Goal: Task Accomplishment & Management: Complete application form

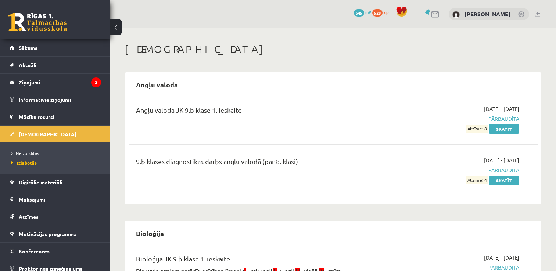
scroll to position [208, 0]
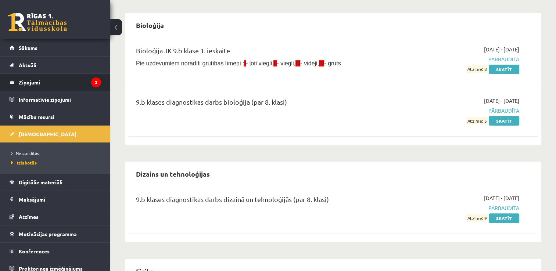
click at [73, 83] on legend "Ziņojumi 2" at bounding box center [60, 82] width 82 height 17
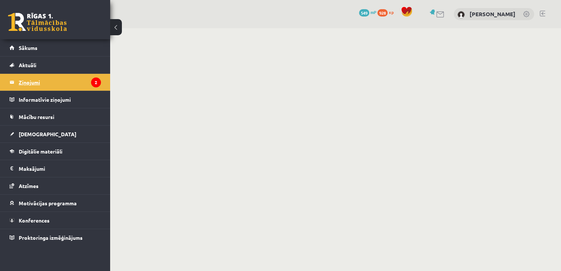
click at [73, 83] on legend "Ziņojumi 2" at bounding box center [60, 82] width 82 height 17
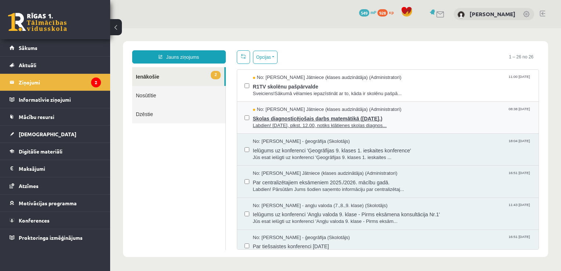
click at [277, 126] on span "Labdien! 7. novembrī, plkst. 12.00, notiks klātienes skolas diagnos..." at bounding box center [392, 125] width 279 height 7
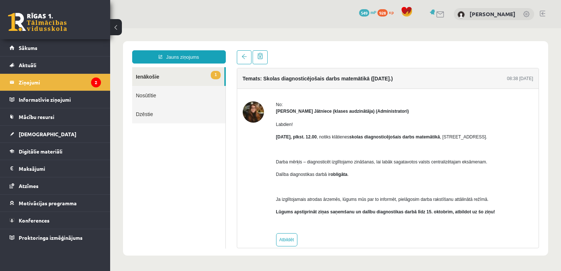
scroll to position [10, 0]
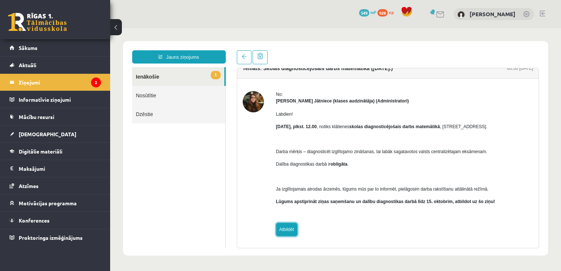
click at [294, 231] on link "Atbildēt" at bounding box center [286, 229] width 21 height 13
type input "**********"
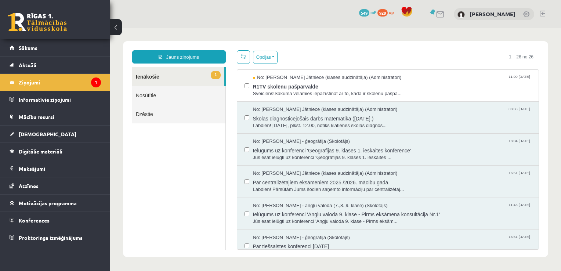
scroll to position [0, 0]
click at [317, 88] on span "R1TV skolēnu pašpārvalde" at bounding box center [392, 85] width 279 height 9
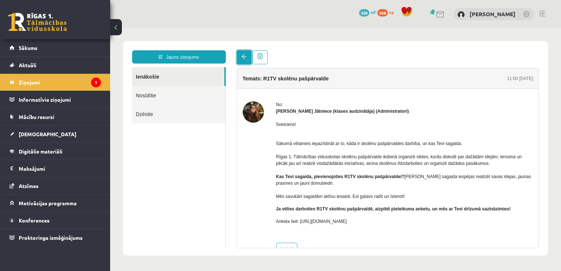
click at [245, 60] on link at bounding box center [244, 57] width 15 height 14
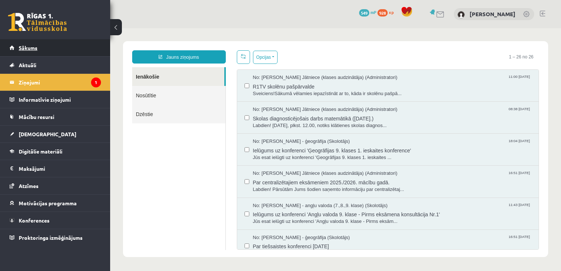
click at [95, 55] on link "Sākums" at bounding box center [55, 47] width 91 height 17
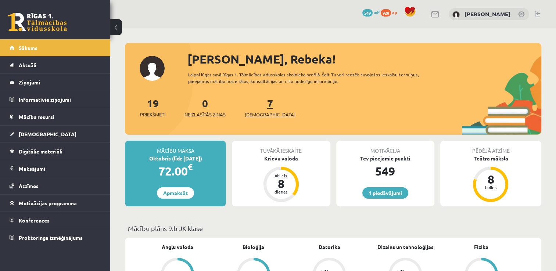
click at [260, 114] on span "[DEMOGRAPHIC_DATA]" at bounding box center [270, 114] width 51 height 7
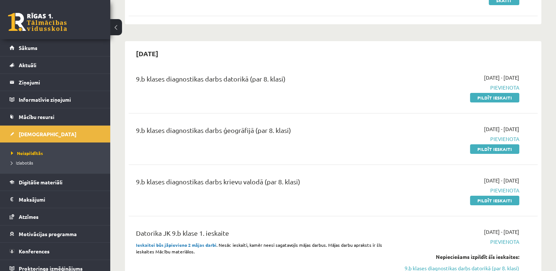
scroll to position [128, 0]
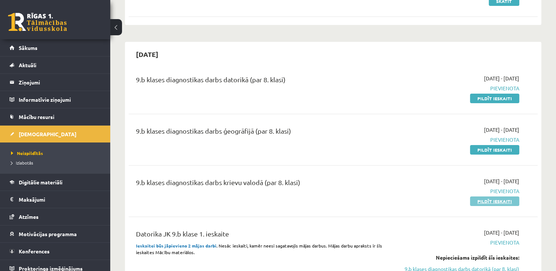
click at [511, 201] on link "Pildīt ieskaiti" at bounding box center [494, 202] width 49 height 10
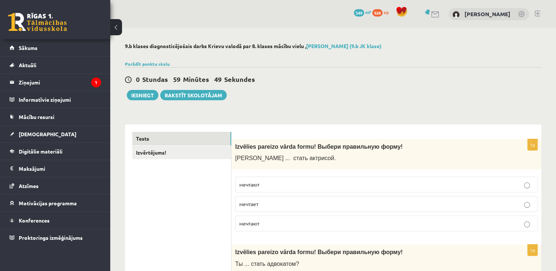
click at [235, 146] on span "Izvēlies pareizo vārda formu! Выбери правильную форму!" at bounding box center [319, 147] width 168 height 6
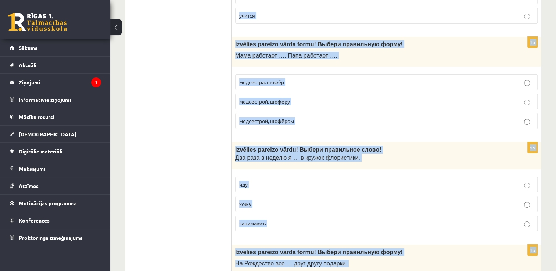
scroll to position [2829, 0]
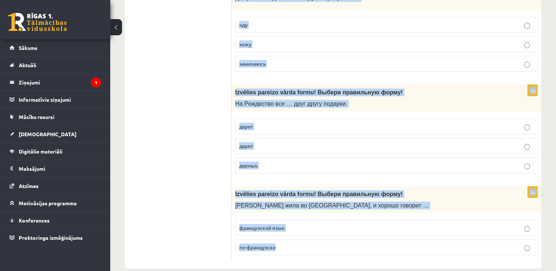
drag, startPoint x: 235, startPoint y: 146, endPoint x: 278, endPoint y: 236, distance: 99.1
copy form "Izvēlies pareizo vārda formu! Выбери правильную форму! Анна ... стать актрисой.…"
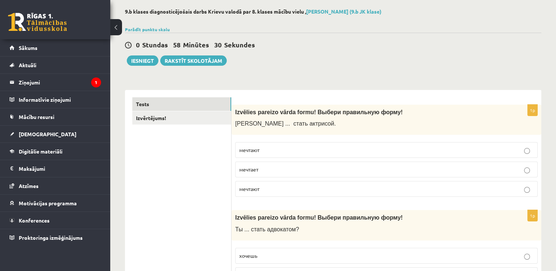
scroll to position [35, 0]
click at [312, 167] on p "мечтает" at bounding box center [386, 169] width 294 height 8
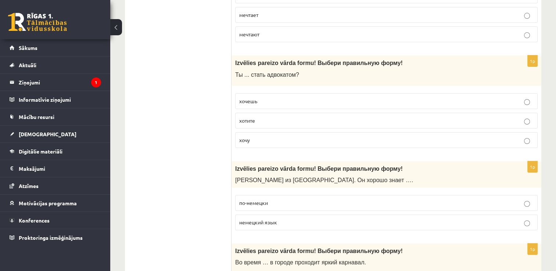
scroll to position [190, 0]
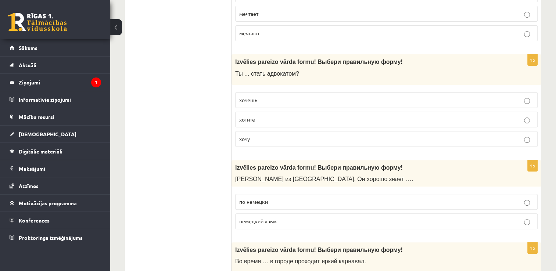
click at [278, 100] on p "хочешь" at bounding box center [386, 100] width 294 height 8
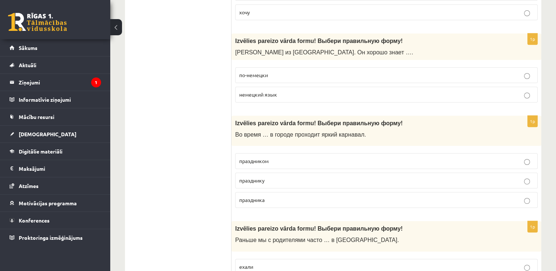
scroll to position [318, 0]
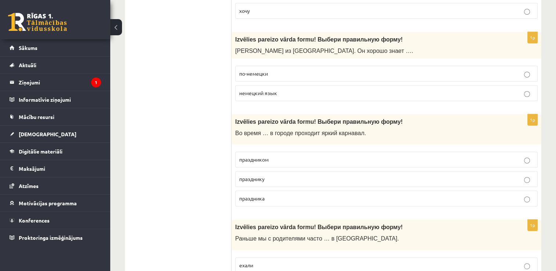
click at [280, 91] on p "немецкий язык" at bounding box center [386, 93] width 294 height 8
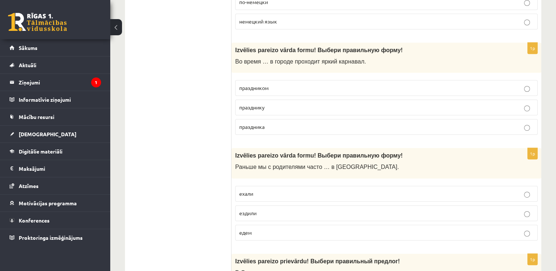
scroll to position [392, 0]
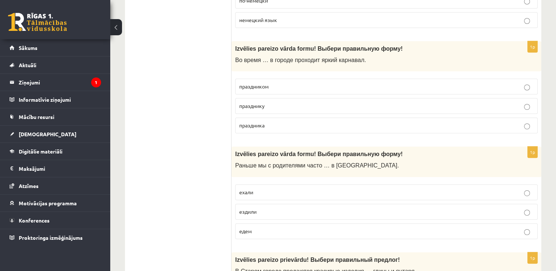
click at [282, 122] on p "праздника" at bounding box center [386, 126] width 294 height 8
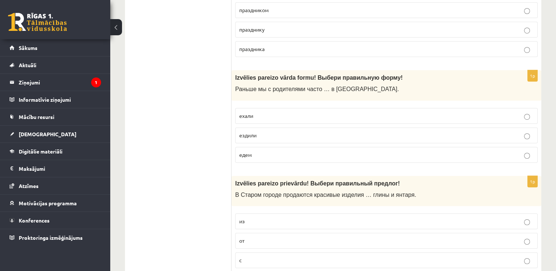
scroll to position [469, 0]
click at [279, 135] on p "ездили" at bounding box center [386, 135] width 294 height 8
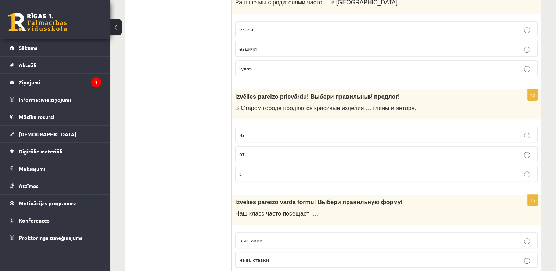
scroll to position [555, 0]
click at [279, 135] on p "из" at bounding box center [386, 134] width 294 height 8
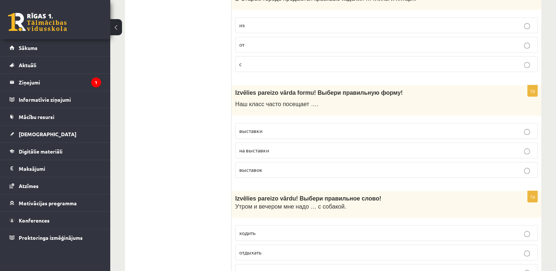
scroll to position [667, 0]
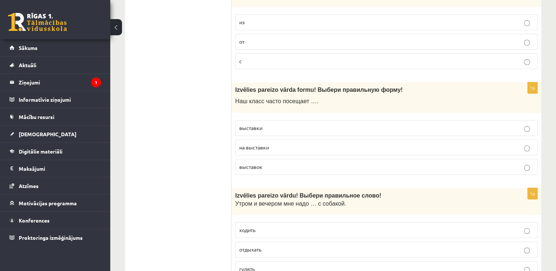
click at [288, 124] on p "выставки" at bounding box center [386, 128] width 294 height 8
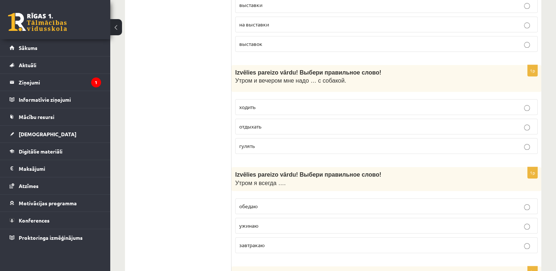
scroll to position [791, 0]
click at [288, 123] on p "отдыхать" at bounding box center [386, 126] width 294 height 8
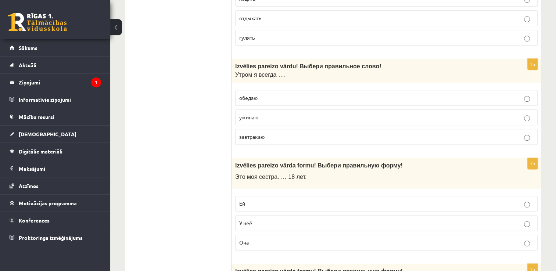
scroll to position [899, 0]
click at [288, 133] on p "завтракаю" at bounding box center [386, 137] width 294 height 8
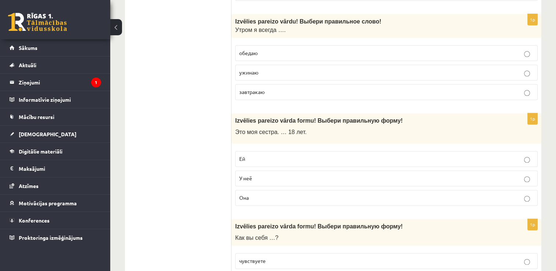
scroll to position [943, 0]
click at [289, 151] on label "Ей" at bounding box center [386, 159] width 302 height 16
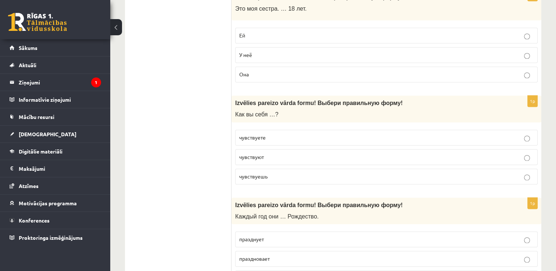
scroll to position [1071, 0]
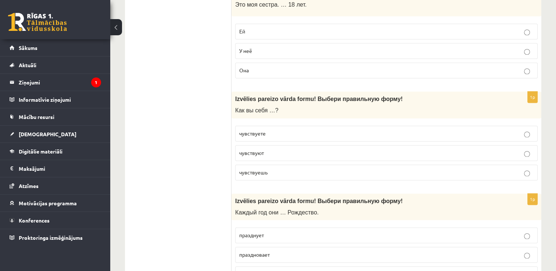
click at [289, 150] on p "чувствуют" at bounding box center [386, 153] width 294 height 8
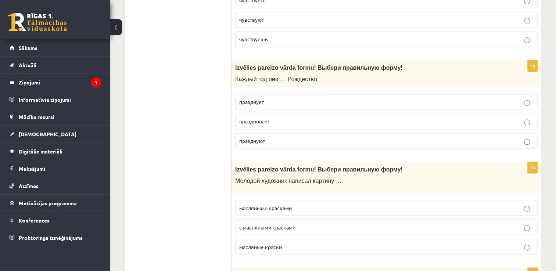
scroll to position [1206, 0]
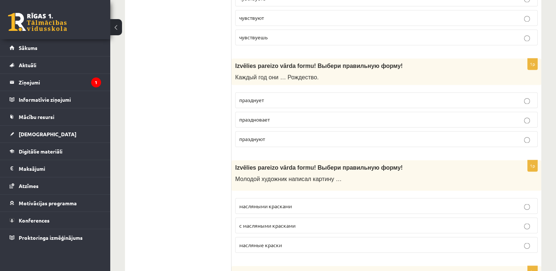
click at [325, 135] on p "празднуют" at bounding box center [386, 139] width 294 height 8
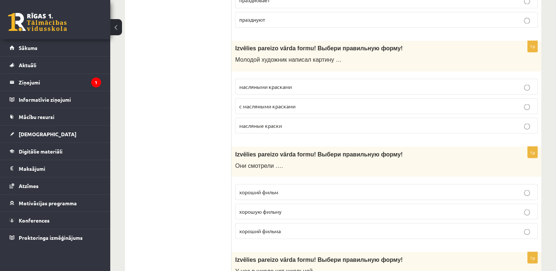
scroll to position [1325, 0]
click at [334, 83] on p "масляными красками" at bounding box center [386, 87] width 294 height 8
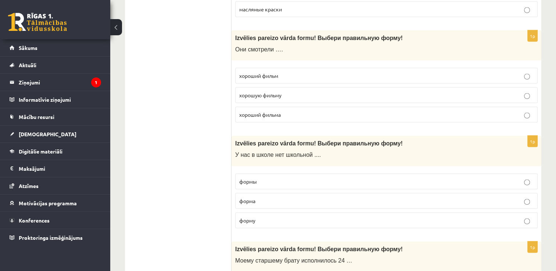
scroll to position [1440, 0]
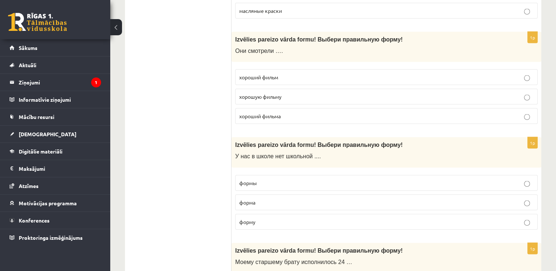
click at [336, 78] on label "хороший фильм" at bounding box center [386, 77] width 302 height 16
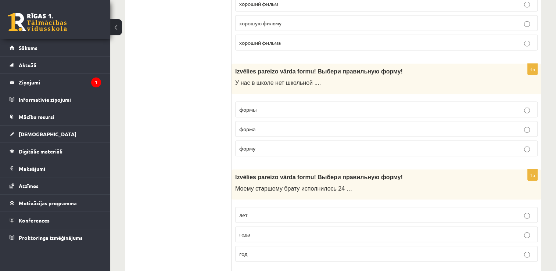
scroll to position [1513, 0]
click at [317, 106] on p "формы" at bounding box center [386, 110] width 294 height 8
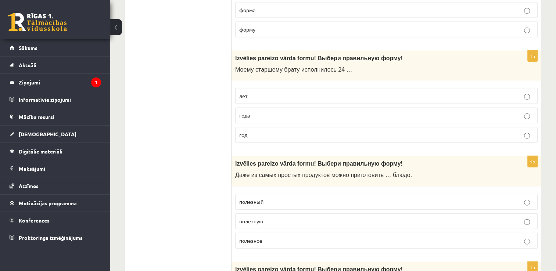
scroll to position [1634, 0]
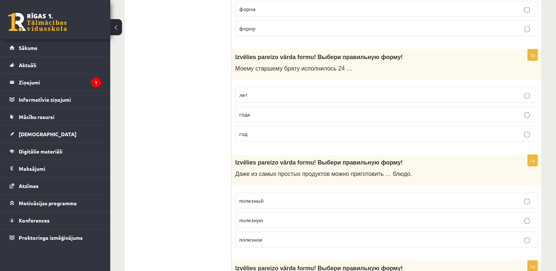
click at [300, 111] on p "года" at bounding box center [386, 115] width 294 height 8
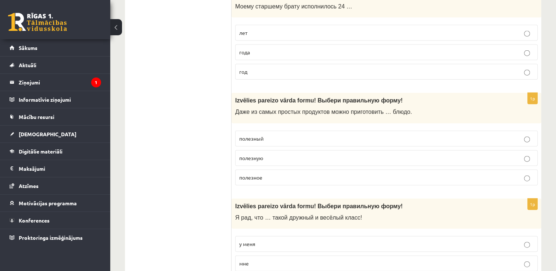
scroll to position [1696, 0]
click at [301, 154] on p "полезную" at bounding box center [386, 158] width 294 height 8
click at [299, 240] on p "у меня" at bounding box center [386, 244] width 294 height 8
click at [278, 169] on label "полезное" at bounding box center [386, 177] width 302 height 16
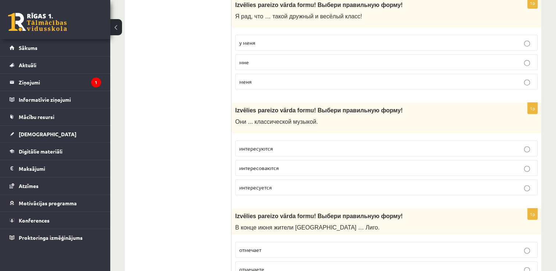
scroll to position [1904, 0]
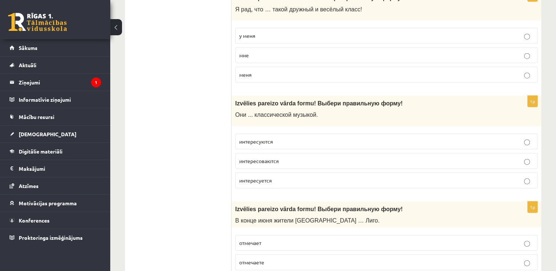
click at [265, 138] on span "интересуются" at bounding box center [256, 141] width 34 height 7
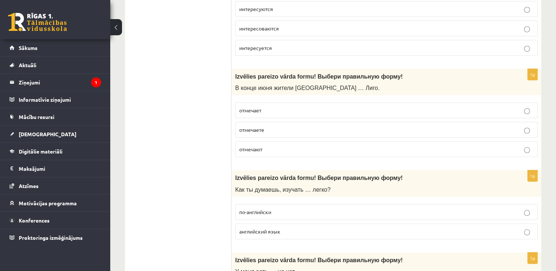
scroll to position [2037, 0]
click at [292, 106] on p "отмечает" at bounding box center [386, 110] width 294 height 8
click at [296, 145] on p "отмечают" at bounding box center [386, 149] width 294 height 8
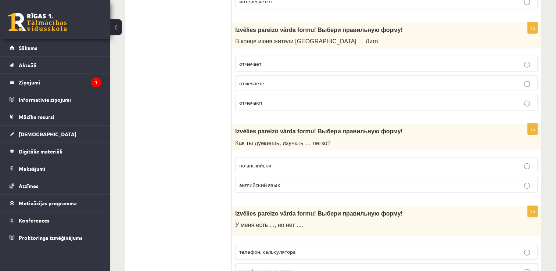
scroll to position [2084, 0]
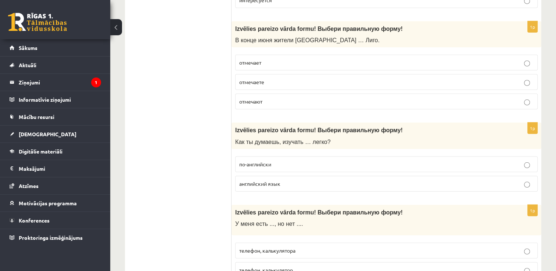
click at [289, 180] on p "английский язык" at bounding box center [386, 184] width 294 height 8
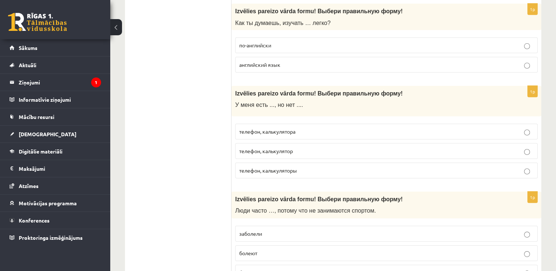
scroll to position [2204, 0]
click at [329, 127] on p "телефон, калькулятора" at bounding box center [386, 131] width 294 height 8
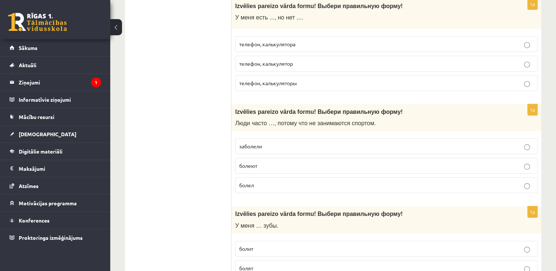
scroll to position [2292, 0]
click at [306, 161] on p "болеют" at bounding box center [386, 165] width 294 height 8
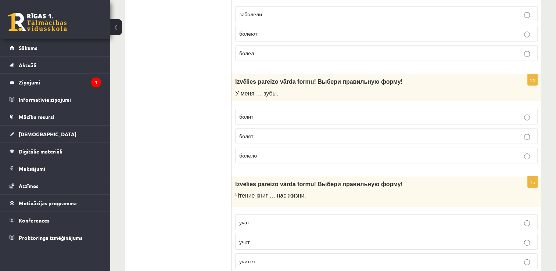
scroll to position [2424, 0]
click at [301, 132] on p "болят" at bounding box center [386, 136] width 294 height 8
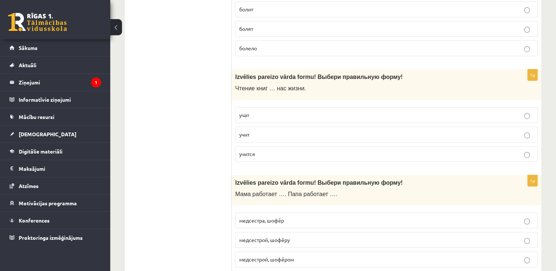
scroll to position [2531, 0]
click at [301, 130] on p "учит" at bounding box center [386, 134] width 294 height 8
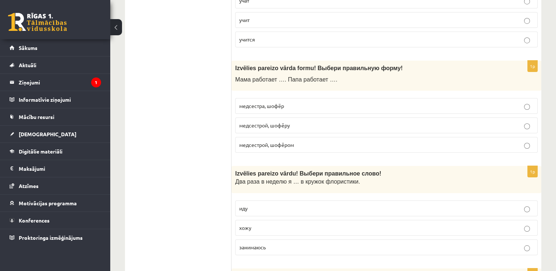
scroll to position [2647, 0]
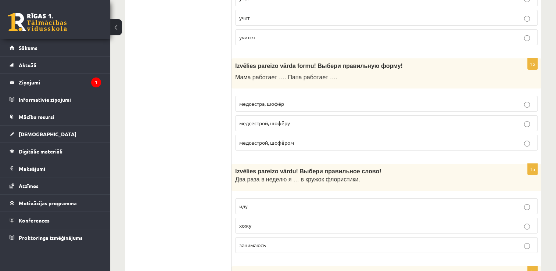
click at [306, 139] on p "медсестрой, шофёром" at bounding box center [386, 143] width 294 height 8
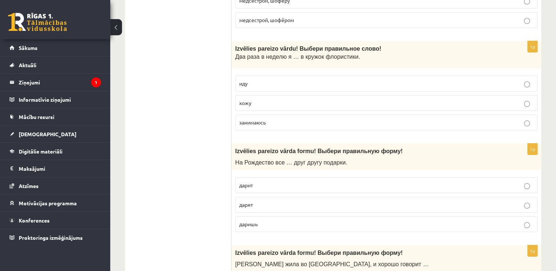
scroll to position [2769, 0]
click at [305, 96] on label "хожу" at bounding box center [386, 104] width 302 height 16
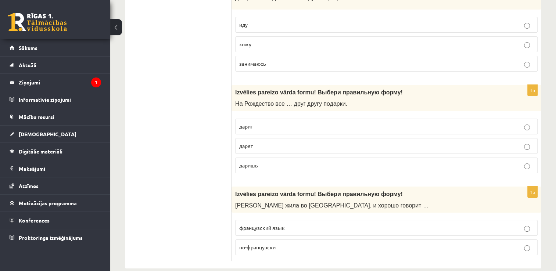
click at [292, 142] on p "дарят" at bounding box center [386, 146] width 294 height 8
click at [290, 244] on p "по-французски" at bounding box center [386, 248] width 294 height 8
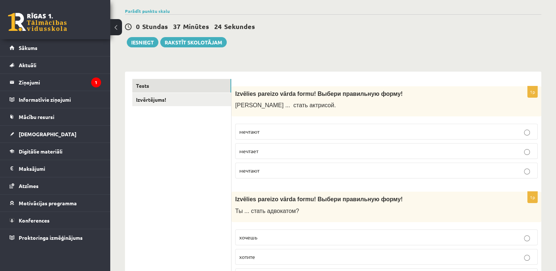
scroll to position [54, 0]
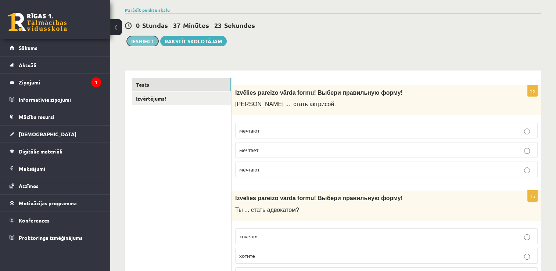
click at [151, 45] on button "Iesniegt" at bounding box center [143, 41] width 32 height 10
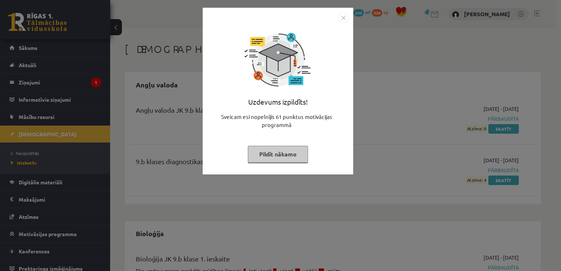
click at [300, 154] on button "Pildīt nākamo" at bounding box center [278, 154] width 60 height 17
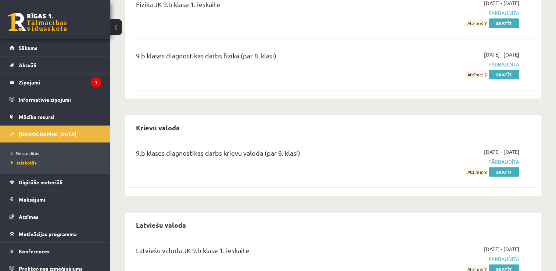
scroll to position [502, 0]
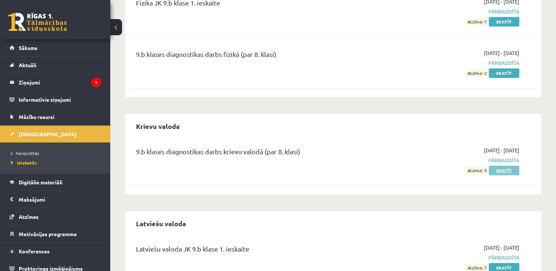
click at [500, 170] on link "Skatīt" at bounding box center [504, 171] width 30 height 10
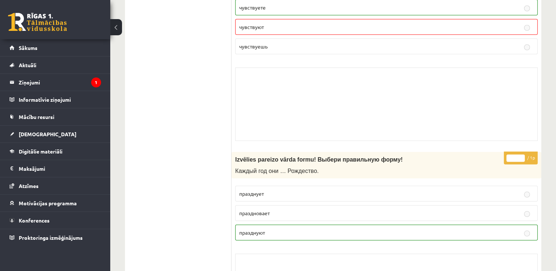
scroll to position [1943, 0]
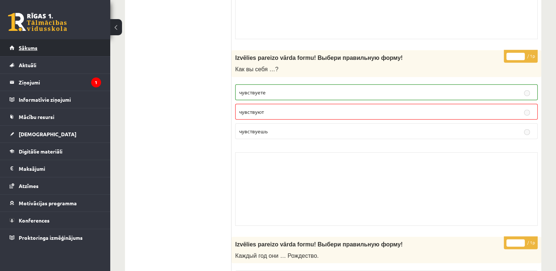
click at [58, 47] on link "Sākums" at bounding box center [55, 47] width 91 height 17
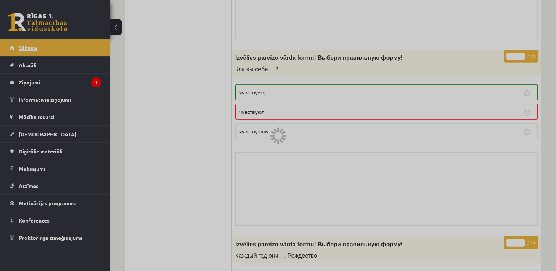
scroll to position [1545, 0]
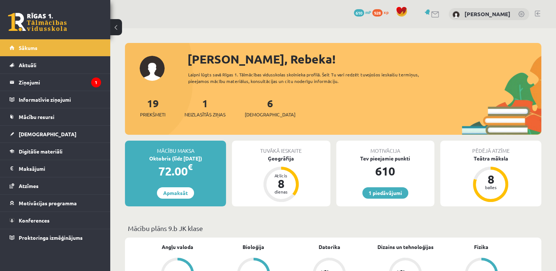
click at [431, 14] on link at bounding box center [435, 14] width 9 height 6
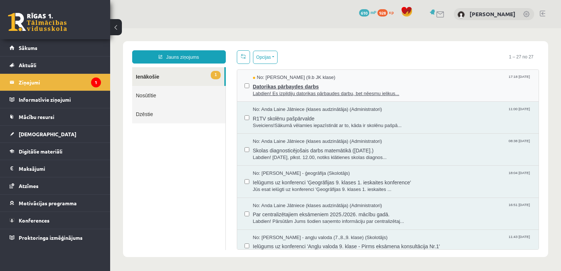
click at [305, 90] on span "Labdien! Es izpildiju datorikas pārbaudes darbu, bet nēesmu ielikus..." at bounding box center [392, 93] width 279 height 7
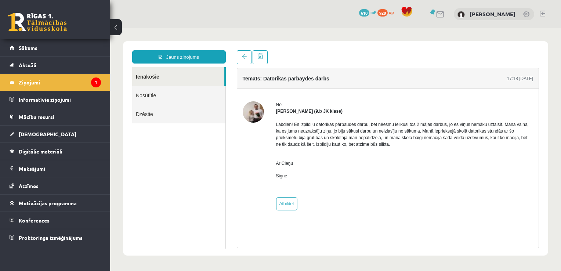
click at [259, 108] on img at bounding box center [253, 111] width 21 height 21
click at [63, 52] on link "Sākums" at bounding box center [55, 47] width 91 height 17
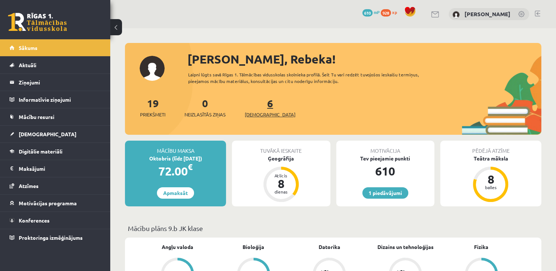
click at [257, 106] on link "6 Ieskaites" at bounding box center [270, 108] width 51 height 22
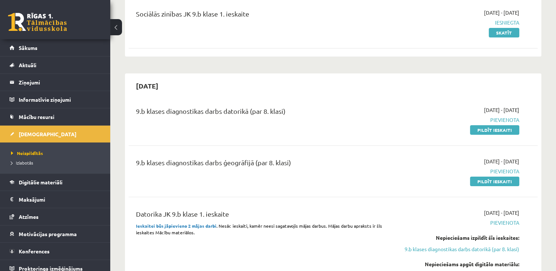
scroll to position [97, 0]
click at [514, 130] on link "Pildīt ieskaiti" at bounding box center [494, 130] width 49 height 10
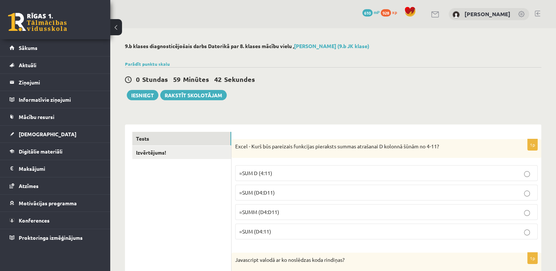
click at [235, 146] on p "Excel - Kurš būs pareizais funkcijas pieraksts summas atrašanai D kolonnā šūnām…" at bounding box center [368, 146] width 266 height 7
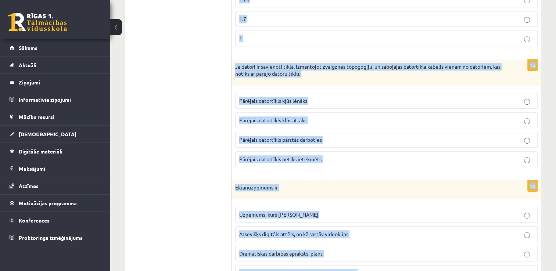
scroll to position [3370, 0]
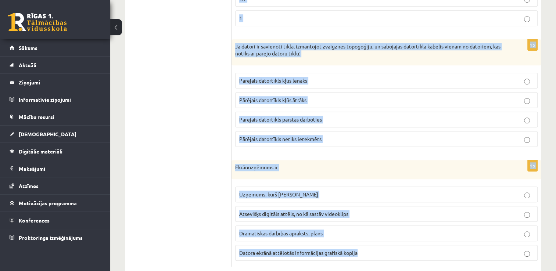
drag, startPoint x: 235, startPoint y: 146, endPoint x: 363, endPoint y: 233, distance: 154.4
copy form "Excel - Kurš būs pareizais funkcijas pieraksts summas atrašanai D kolonnā šūnām…"
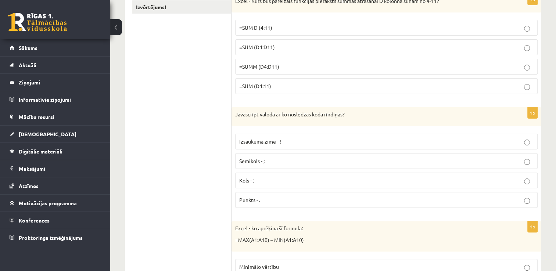
scroll to position [145, 0]
click at [300, 159] on p "Semikols - ;" at bounding box center [386, 161] width 294 height 8
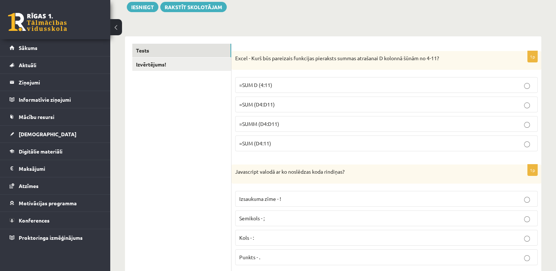
click at [295, 104] on p "=SUM (D4:D11)" at bounding box center [386, 105] width 294 height 8
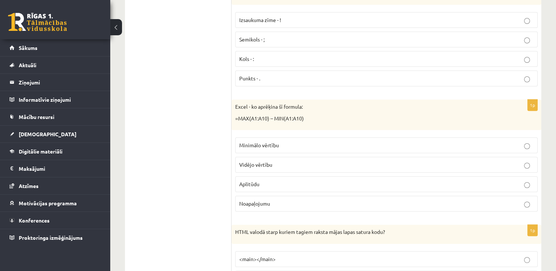
scroll to position [267, 0]
click at [305, 184] on p "Aplitūdu" at bounding box center [386, 184] width 294 height 8
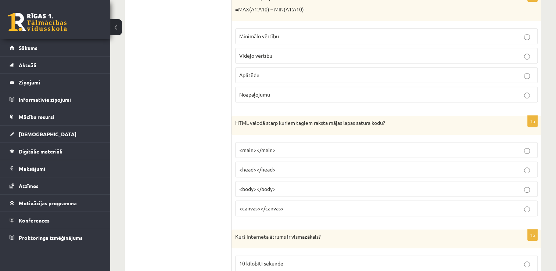
scroll to position [377, 0]
click at [290, 188] on p "<body></body>" at bounding box center [386, 188] width 294 height 8
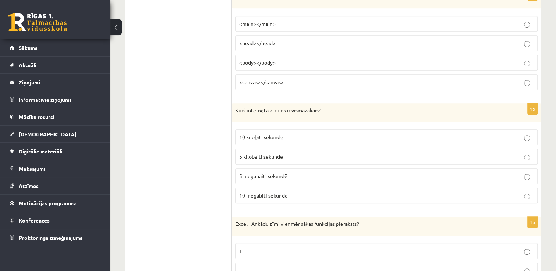
scroll to position [503, 0]
click at [284, 148] on label "5 kilobaiti sekundē" at bounding box center [386, 156] width 302 height 16
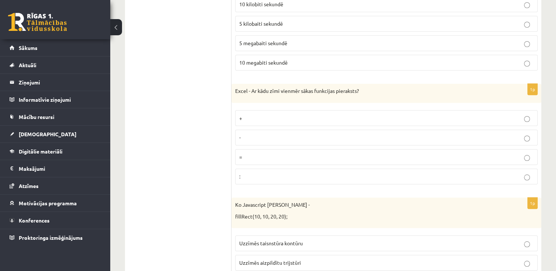
scroll to position [636, 0]
click at [282, 149] on label "=" at bounding box center [386, 157] width 302 height 16
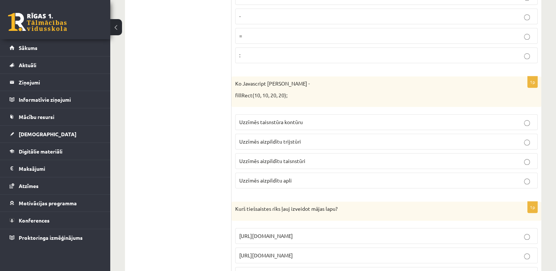
scroll to position [757, 0]
click at [292, 139] on span "Uzzīmēs aizpildītu trijstūri" at bounding box center [270, 140] width 62 height 7
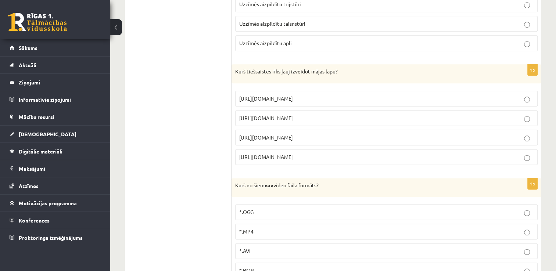
scroll to position [894, 0]
click at [300, 133] on p "https://www.mozello.lv" at bounding box center [386, 137] width 294 height 8
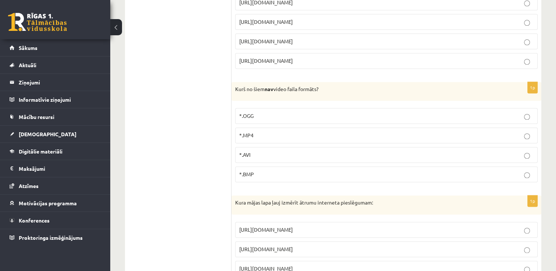
scroll to position [991, 0]
click at [285, 174] on label "*.BMP" at bounding box center [386, 174] width 302 height 16
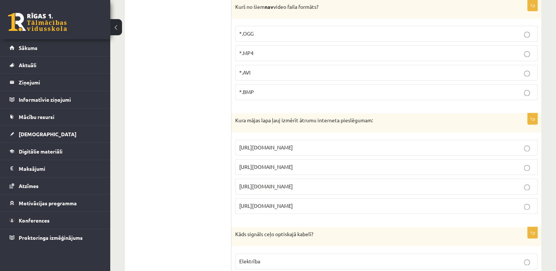
scroll to position [1073, 0]
click at [293, 163] on span "https://www.speedtest.net" at bounding box center [266, 166] width 54 height 7
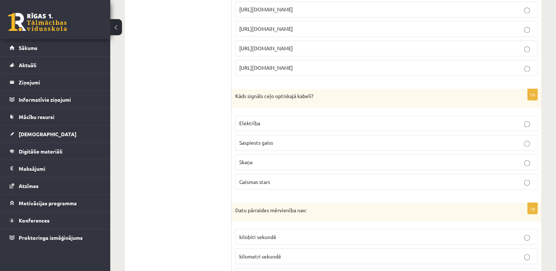
scroll to position [1212, 0]
click at [301, 179] on label "Gaismas stars" at bounding box center [386, 181] width 302 height 16
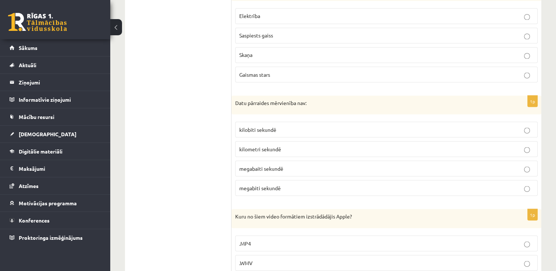
scroll to position [1319, 0]
click at [302, 140] on label "kilometri sekundē" at bounding box center [386, 148] width 302 height 16
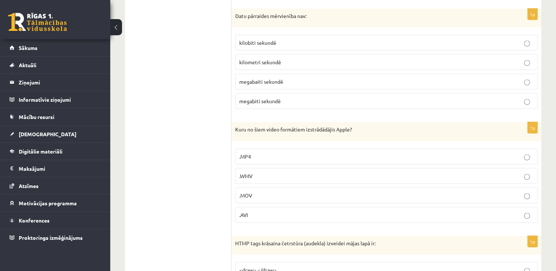
scroll to position [1406, 0]
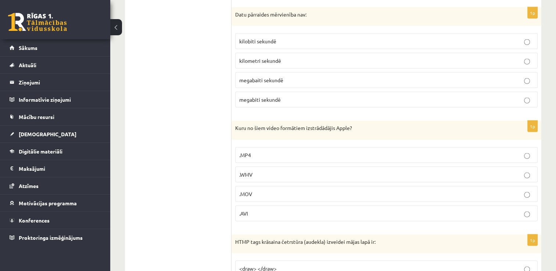
click at [272, 190] on p ".MOV" at bounding box center [386, 194] width 294 height 8
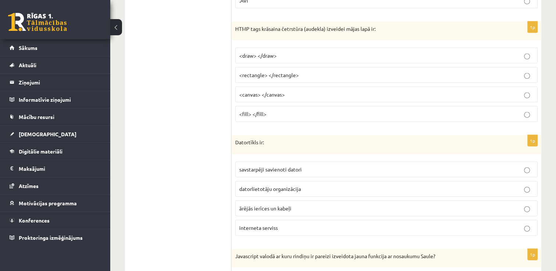
scroll to position [1622, 0]
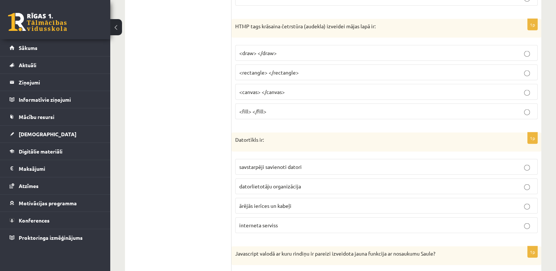
click at [322, 88] on p "<canvas> </canvas>" at bounding box center [386, 92] width 294 height 8
click at [303, 163] on p "savstarpēji savienoti datori" at bounding box center [386, 167] width 294 height 8
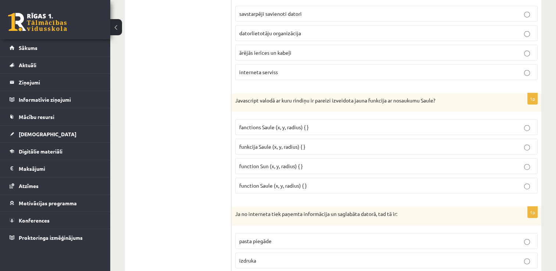
scroll to position [1776, 0]
click at [316, 181] on p "function Saule (x, y, radius) { }" at bounding box center [386, 185] width 294 height 8
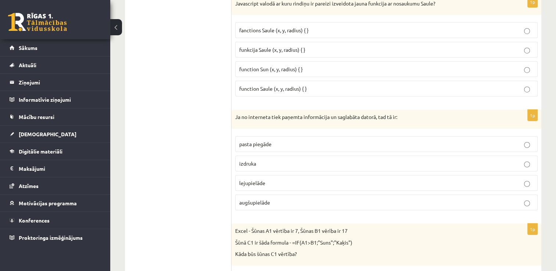
scroll to position [1873, 0]
click at [289, 177] on label "lejupielāde" at bounding box center [386, 182] width 302 height 16
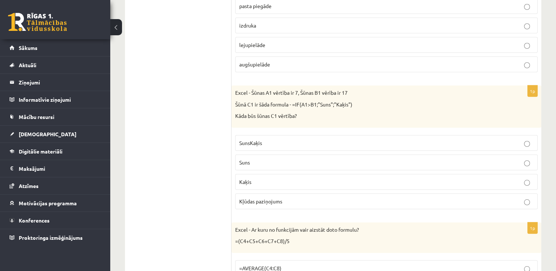
scroll to position [2016, 0]
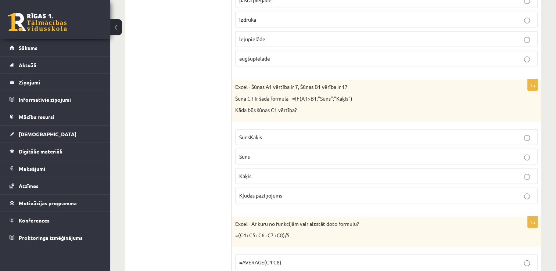
click at [292, 172] on p "Kaķis" at bounding box center [386, 176] width 294 height 8
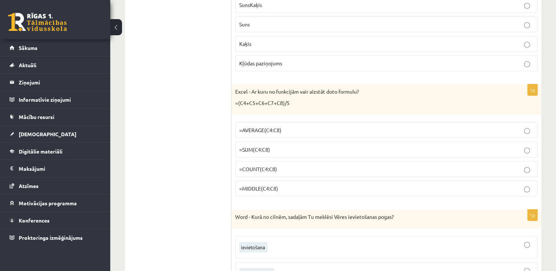
scroll to position [2148, 0]
click at [293, 126] on p "=AVERAGE(C4:C8)" at bounding box center [386, 130] width 294 height 8
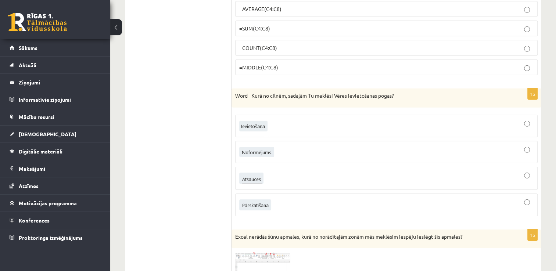
scroll to position [2270, 0]
click at [301, 170] on div at bounding box center [386, 177] width 294 height 15
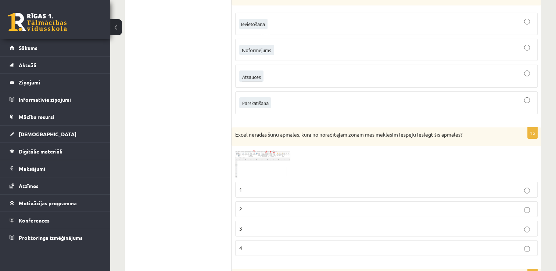
scroll to position [2375, 0]
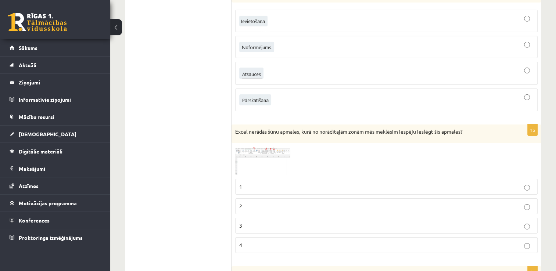
click at [302, 202] on p "2" at bounding box center [386, 206] width 294 height 8
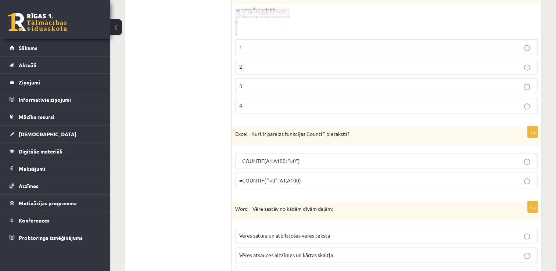
scroll to position [2514, 0]
click at [316, 157] on p "=COUNTIF(A1:A100; "<0")" at bounding box center [386, 161] width 294 height 8
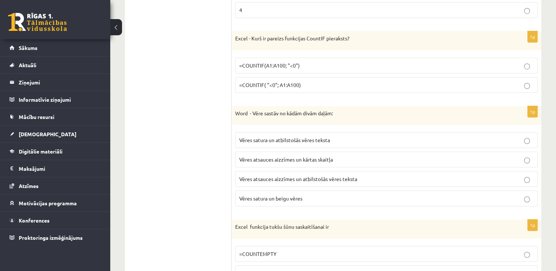
scroll to position [2610, 0]
click at [348, 176] on span "Vēres atsauces aizzīmes un atbilstošās vēres teksta" at bounding box center [298, 179] width 118 height 7
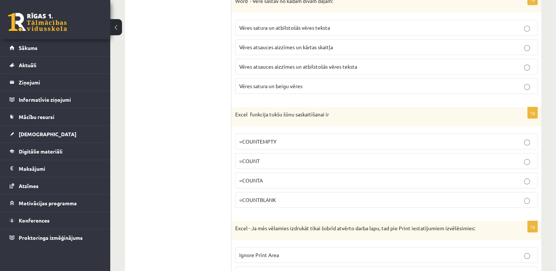
scroll to position [2722, 0]
click at [313, 192] on label "=COUNTBLANK" at bounding box center [386, 200] width 302 height 16
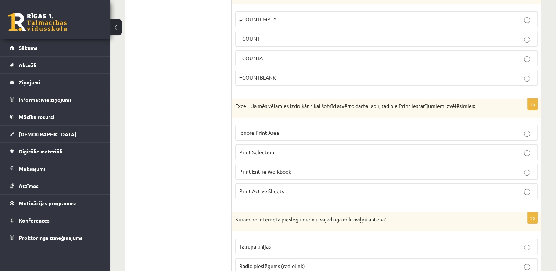
scroll to position [2846, 0]
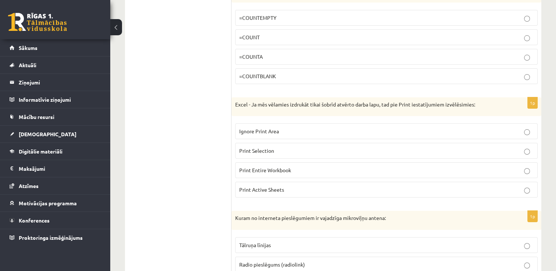
click at [315, 186] on p "Print Active Sheets" at bounding box center [386, 190] width 294 height 8
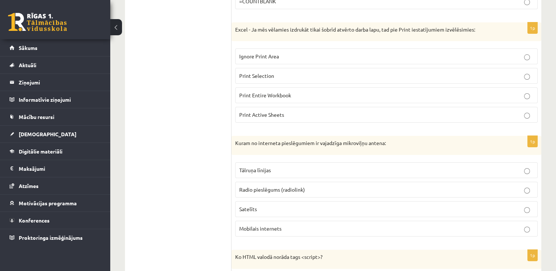
scroll to position [2920, 0]
click at [300, 187] on span "Radio pieslēgums (radiolink)" at bounding box center [272, 190] width 66 height 7
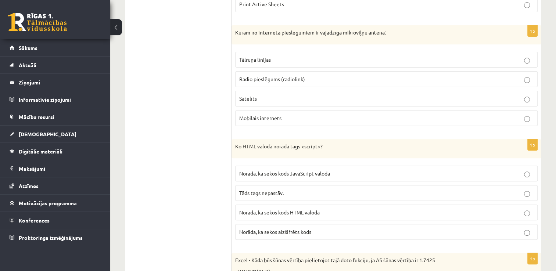
scroll to position [3032, 0]
click at [331, 169] on p "Norāda, ka sekos kods JavaScript valodā" at bounding box center [386, 173] width 294 height 8
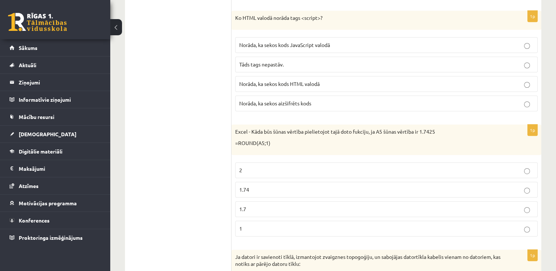
scroll to position [3162, 0]
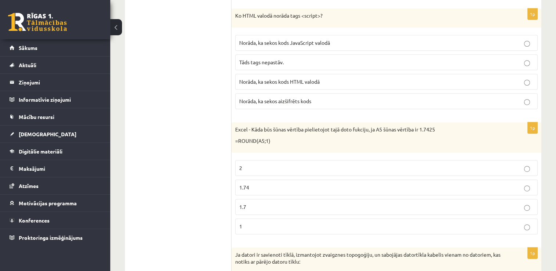
click at [307, 199] on label "1.7" at bounding box center [386, 207] width 302 height 16
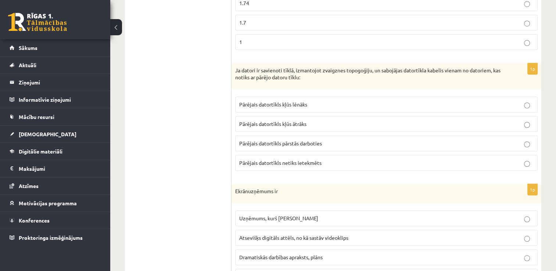
scroll to position [3348, 0]
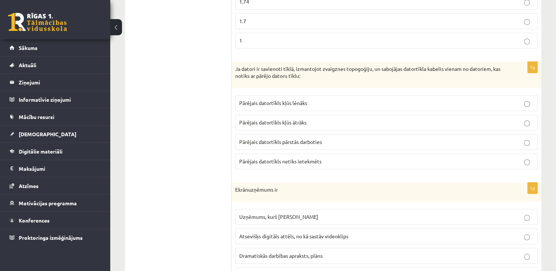
click at [323, 158] on p "Pārējais datortīkls netiks ietekmēts" at bounding box center [386, 162] width 294 height 8
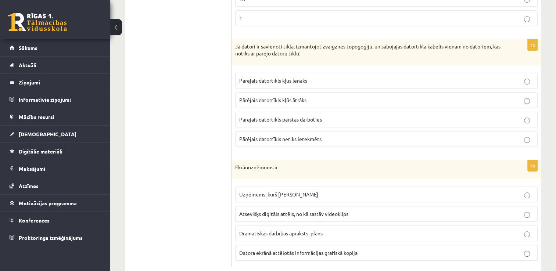
click at [346, 249] on span "Datora ekrānā attēlotās informācijas grafiskā kopija" at bounding box center [298, 252] width 118 height 7
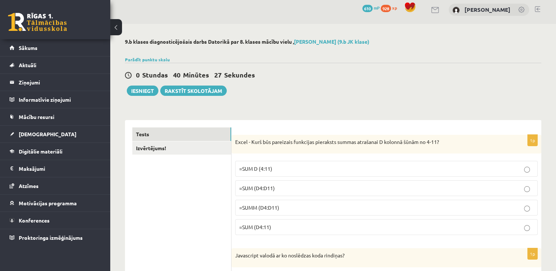
scroll to position [0, 0]
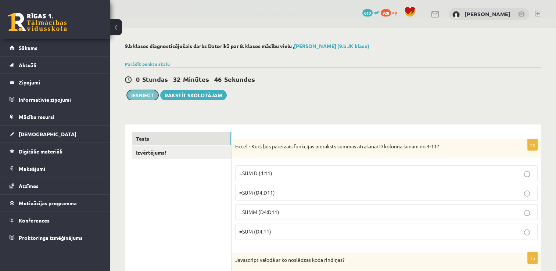
click at [140, 93] on button "Iesniegt" at bounding box center [143, 95] width 32 height 10
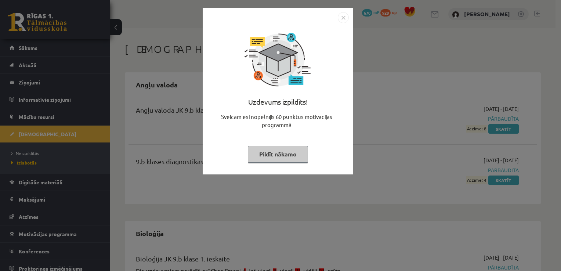
click at [298, 152] on button "Pildīt nākamo" at bounding box center [278, 154] width 60 height 17
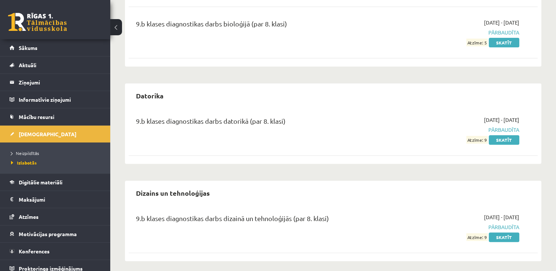
scroll to position [287, 0]
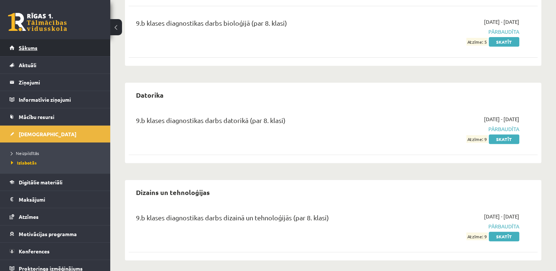
click at [78, 49] on link "Sākums" at bounding box center [55, 47] width 91 height 17
